Goal: Transaction & Acquisition: Purchase product/service

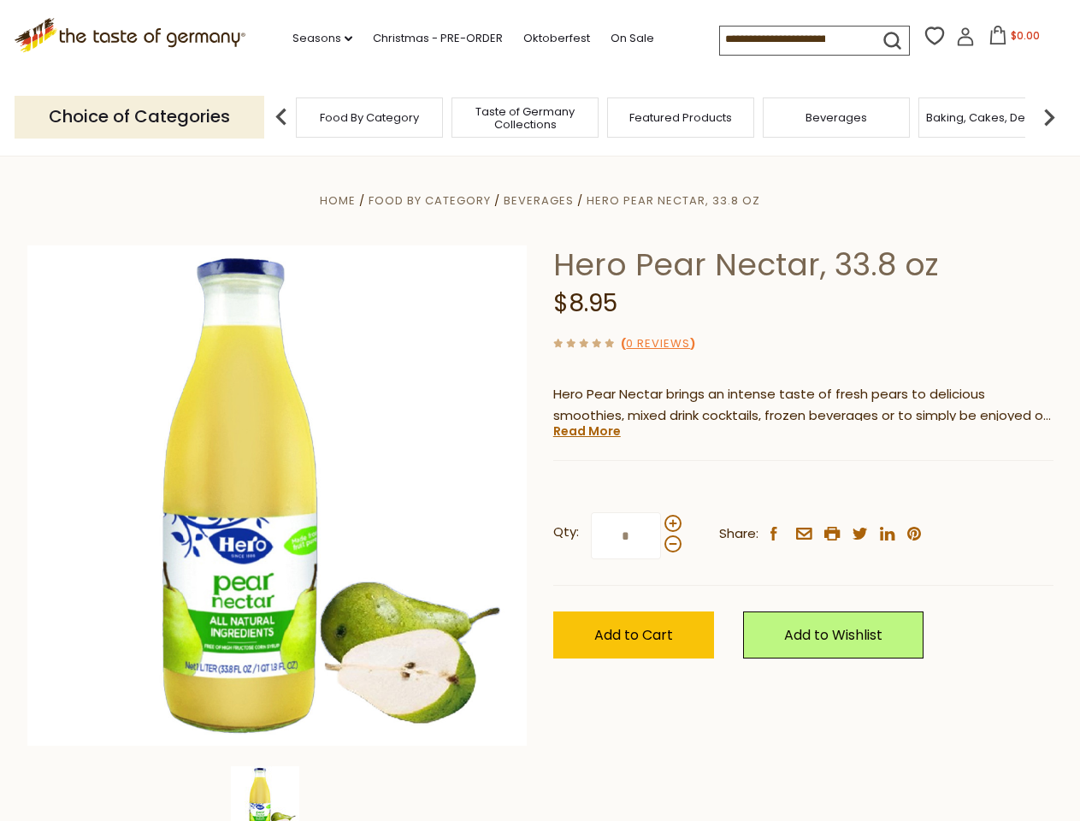
click at [540, 411] on div "Home Food By Category [GEOGRAPHIC_DATA] Hero Pear Nectar, 33.8 oz Hero Pear Nec…" at bounding box center [541, 519] width 1052 height 659
click at [316, 38] on link "Seasons dropdown_arrow" at bounding box center [322, 38] width 60 height 19
click at [1011, 40] on span "$0.00" at bounding box center [1025, 35] width 29 height 15
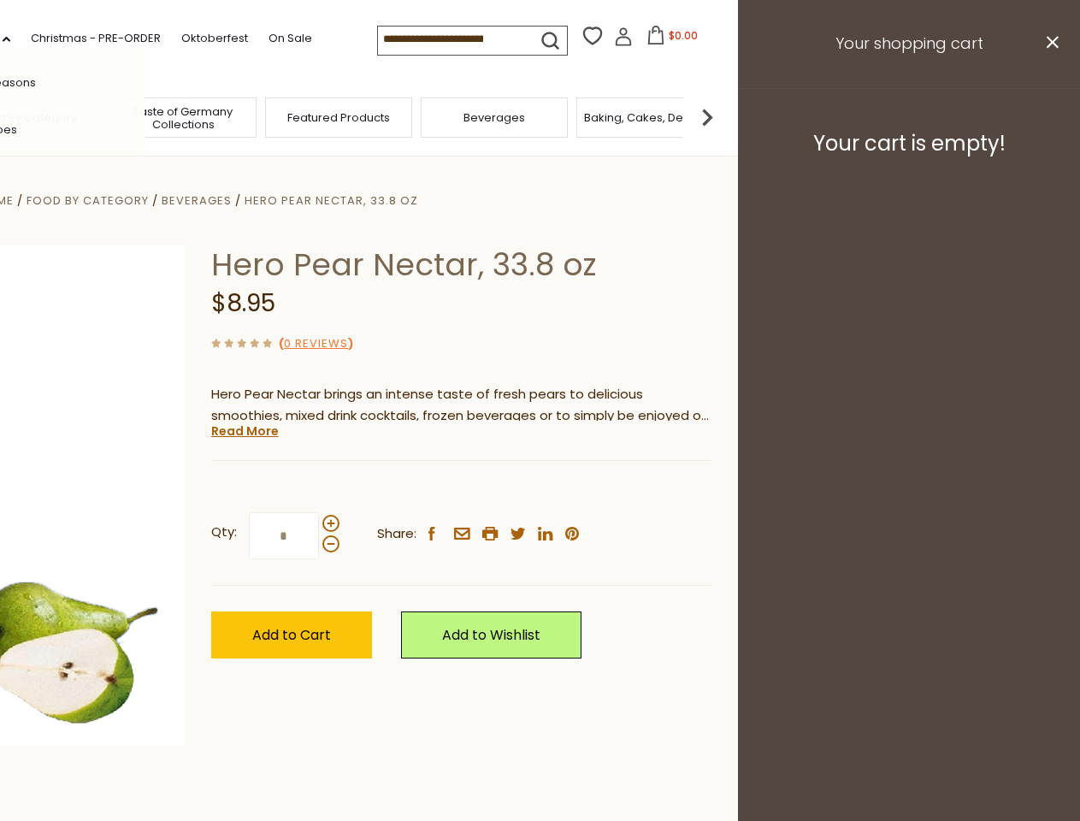
click at [145, 116] on div "All Seasons Recipes Game Day [DATE] [DATE] [DATE][PERSON_NAME] [DATE] Springfes…" at bounding box center [47, 410] width 194 height 725
click at [1049, 116] on footer "Your cart is empty!" at bounding box center [909, 143] width 342 height 110
click at [540, 488] on div "Qty: * Share: facebook email printer twitter linkedin pinterest" at bounding box center [461, 536] width 500 height 99
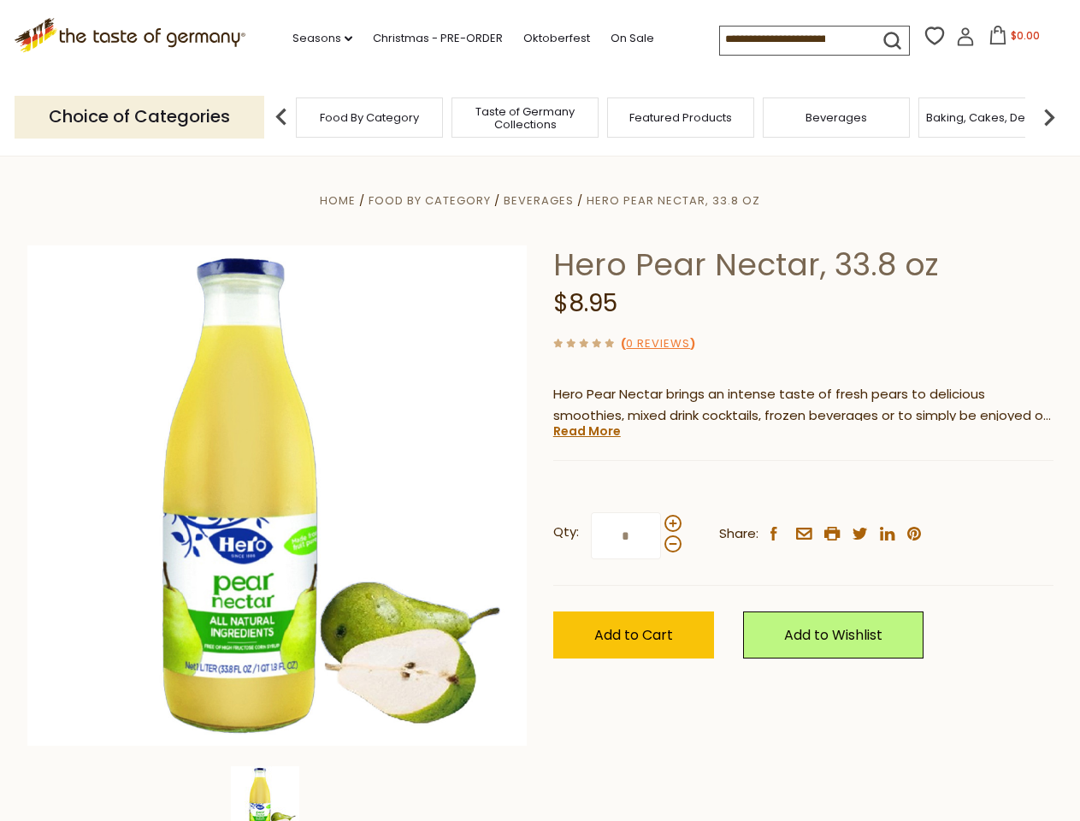
click at [277, 794] on div "Home Food By Category [GEOGRAPHIC_DATA] Hero Pear Nectar, 33.8 oz Hero Pear Nec…" at bounding box center [541, 519] width 1052 height 659
click at [277, 794] on img at bounding box center [265, 800] width 68 height 68
click at [586, 431] on link "Read More" at bounding box center [587, 430] width 68 height 17
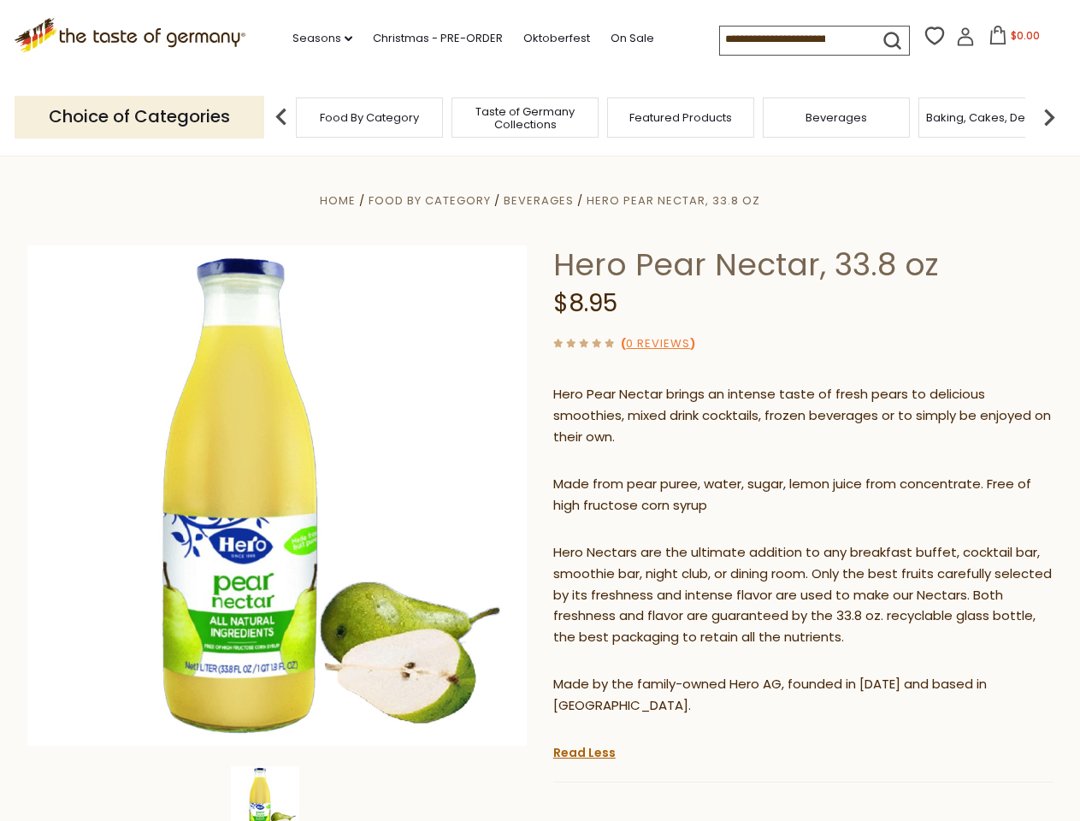
click at [672, 542] on p "Hero Nectars are the ultimate addition to any breakfast buffet, cocktail bar, s…" at bounding box center [803, 595] width 500 height 107
